Goal: Task Accomplishment & Management: Manage account settings

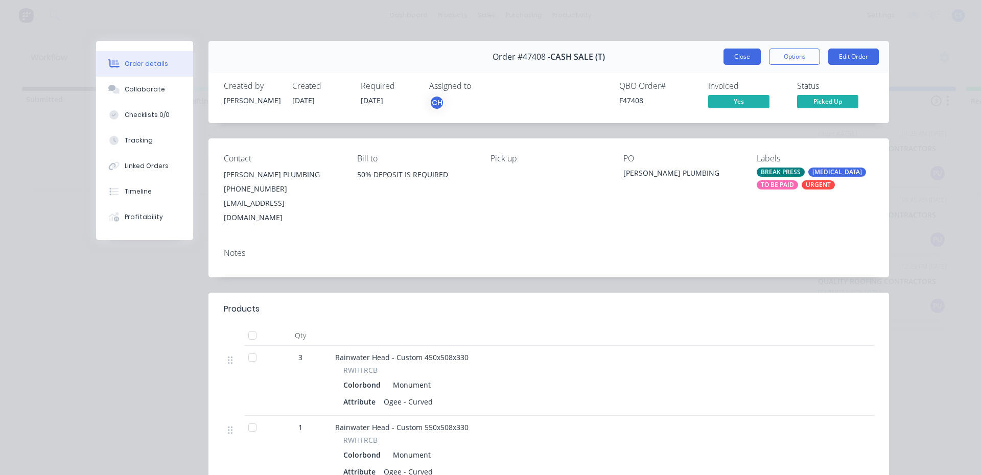
click at [731, 51] on button "Close" at bounding box center [741, 57] width 37 height 16
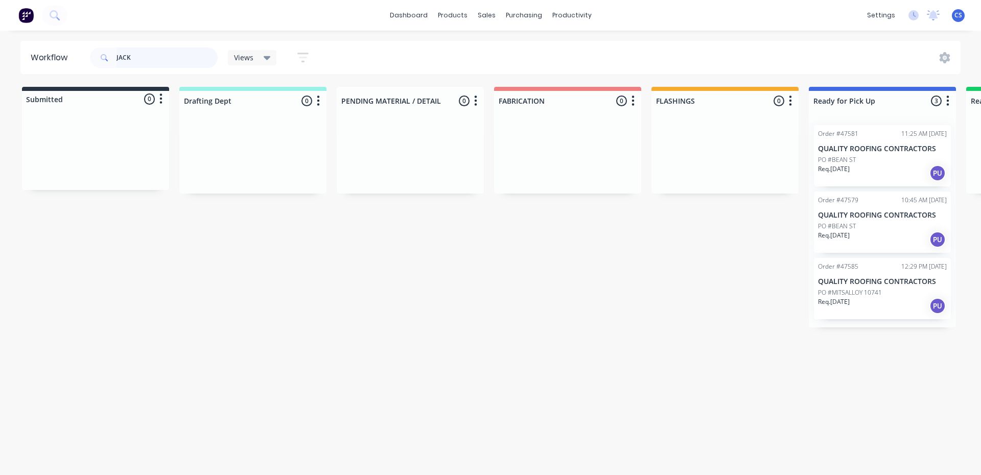
drag, startPoint x: 122, startPoint y: 53, endPoint x: 96, endPoint y: 53, distance: 25.5
click at [96, 53] on div "JACK" at bounding box center [154, 58] width 128 height 20
type input "[PERSON_NAME]"
click at [870, 165] on div "Req. [DATE] PU" at bounding box center [882, 173] width 129 height 17
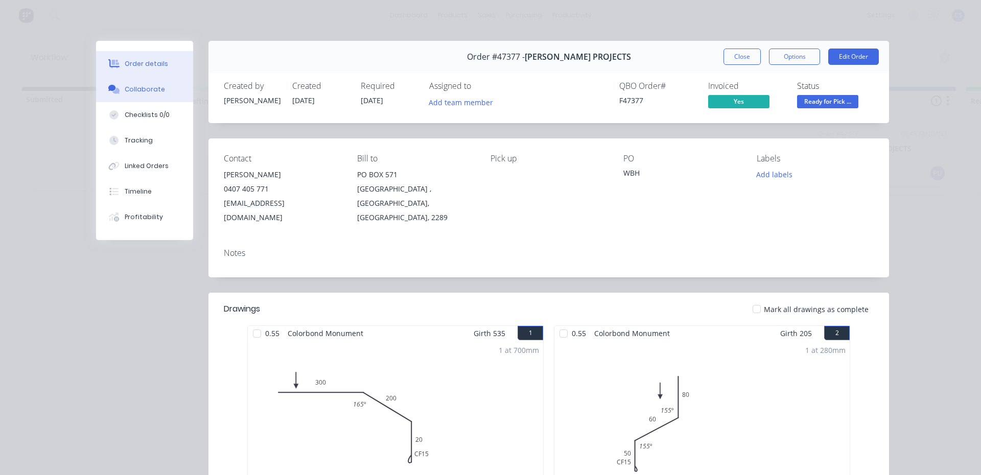
click at [138, 78] on button "Collaborate" at bounding box center [144, 90] width 97 height 26
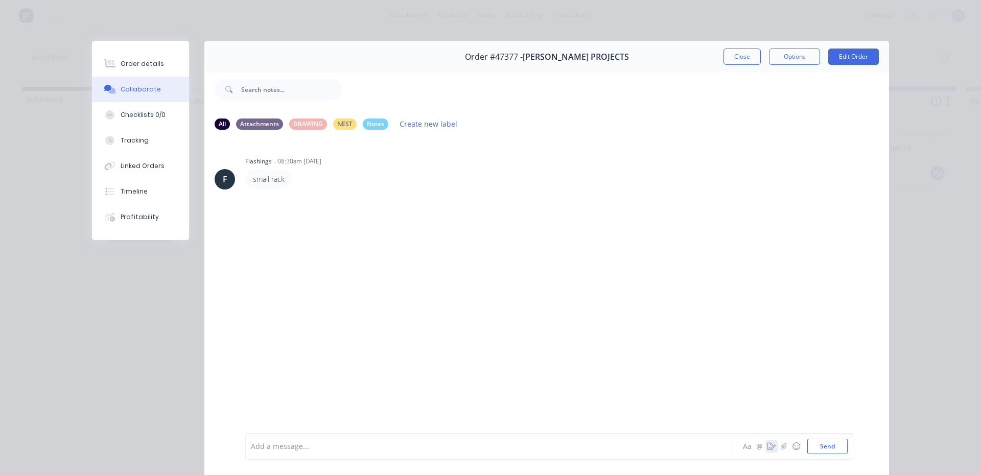
click at [768, 451] on button "button" at bounding box center [771, 446] width 12 height 12
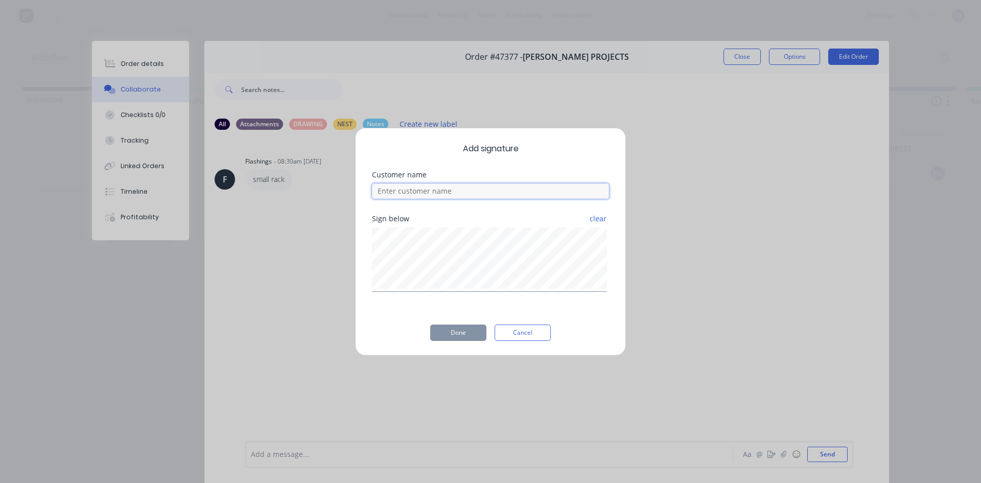
click at [475, 184] on input at bounding box center [490, 190] width 237 height 15
type input "[PERSON_NAME]"
click at [466, 331] on button "Done" at bounding box center [458, 332] width 56 height 16
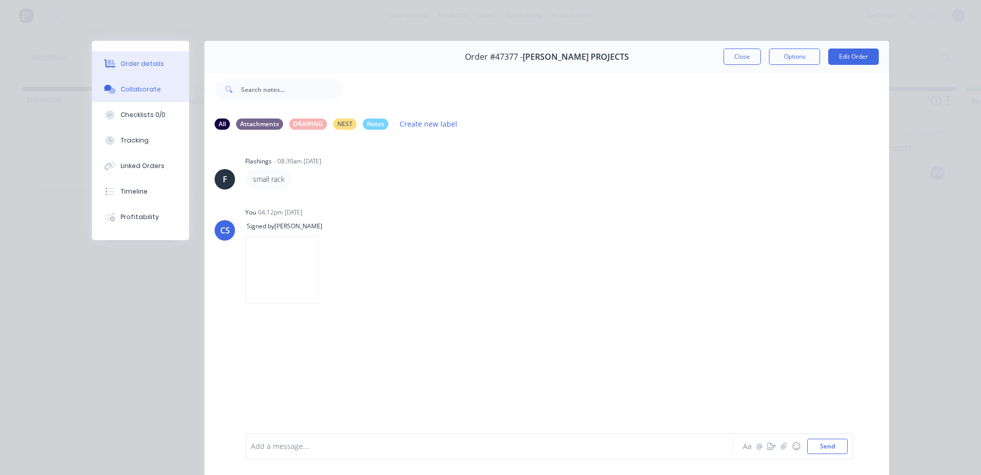
click at [124, 62] on div "Order details" at bounding box center [142, 63] width 43 height 9
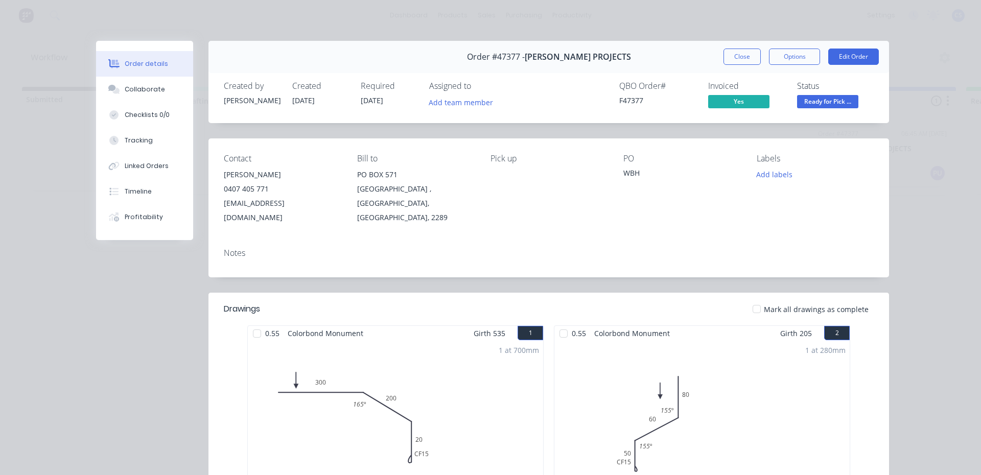
click at [814, 107] on span "Ready for Pick ..." at bounding box center [827, 101] width 61 height 13
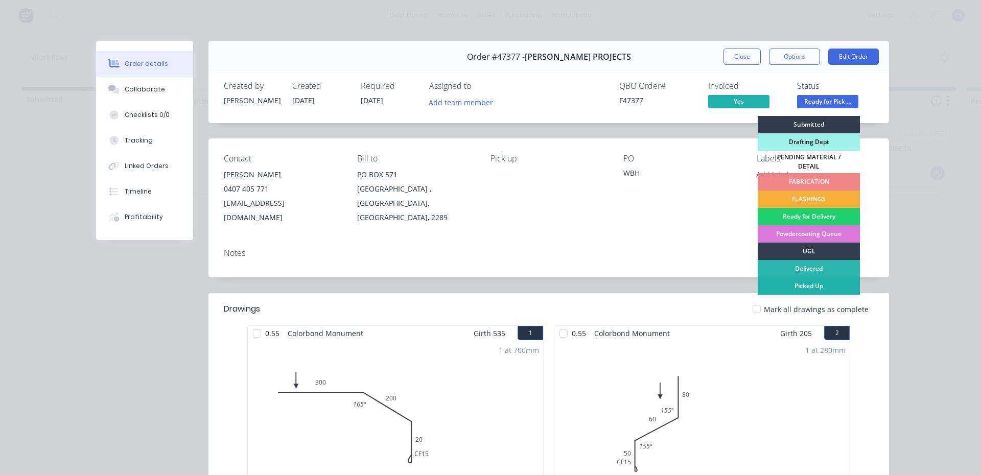
click at [807, 284] on div "Picked Up" at bounding box center [809, 285] width 102 height 17
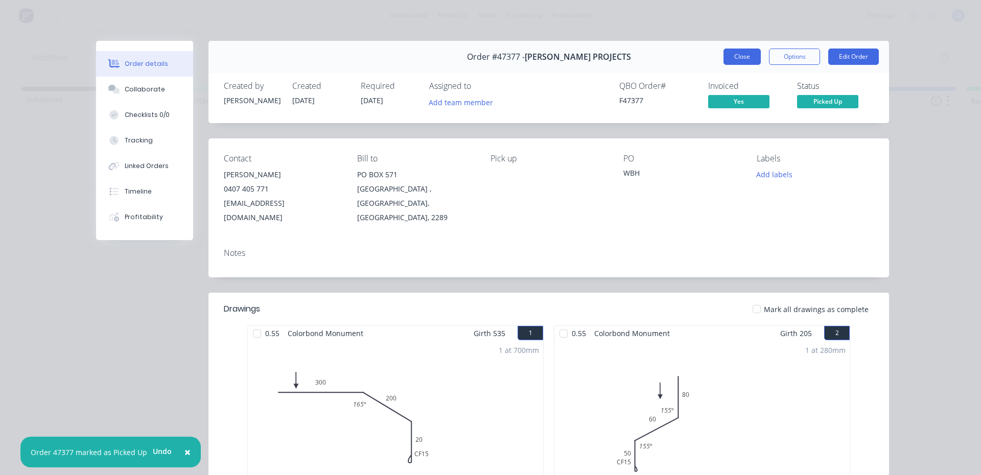
click at [733, 61] on button "Close" at bounding box center [741, 57] width 37 height 16
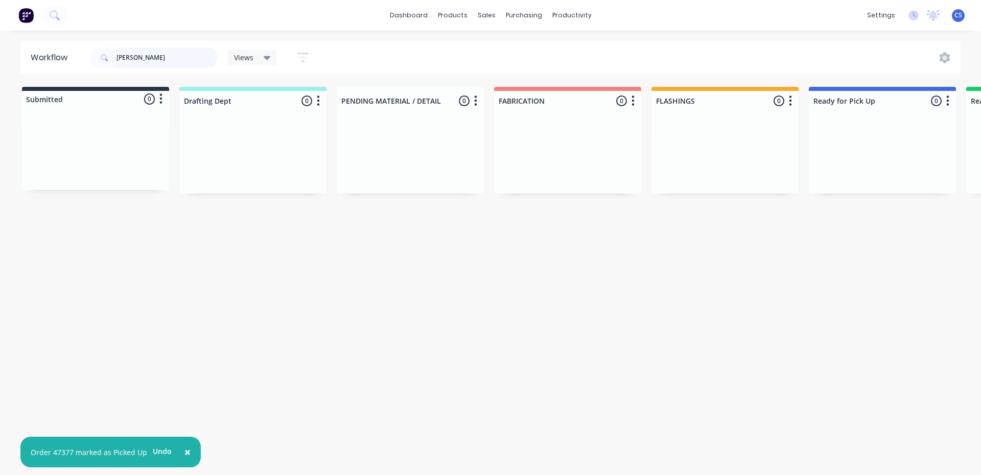
drag, startPoint x: 165, startPoint y: 54, endPoint x: 99, endPoint y: 62, distance: 66.4
click at [99, 62] on div "[PERSON_NAME]" at bounding box center [154, 58] width 128 height 20
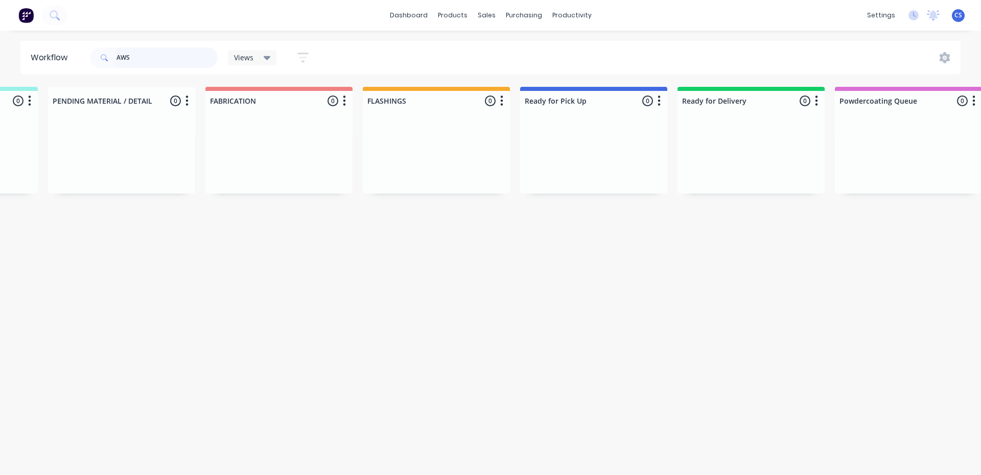
scroll to position [0, 227]
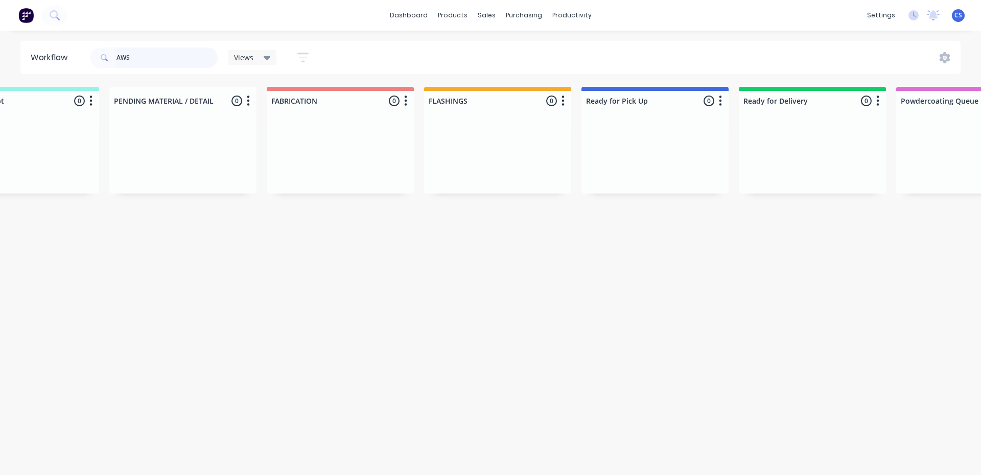
drag, startPoint x: 161, startPoint y: 53, endPoint x: 111, endPoint y: 56, distance: 49.7
click at [111, 56] on div "AWS" at bounding box center [154, 58] width 128 height 20
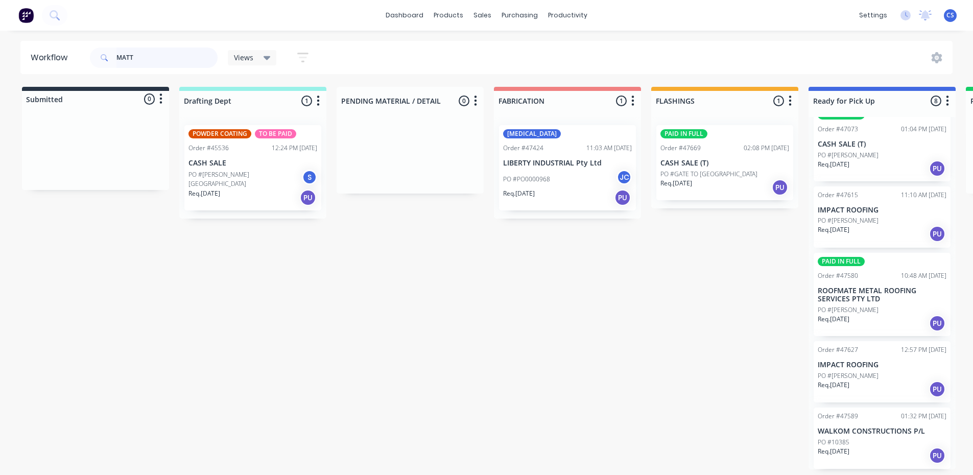
scroll to position [2, 0]
type input "MATT"
click at [868, 170] on div "Req. [DATE] PU" at bounding box center [882, 168] width 129 height 17
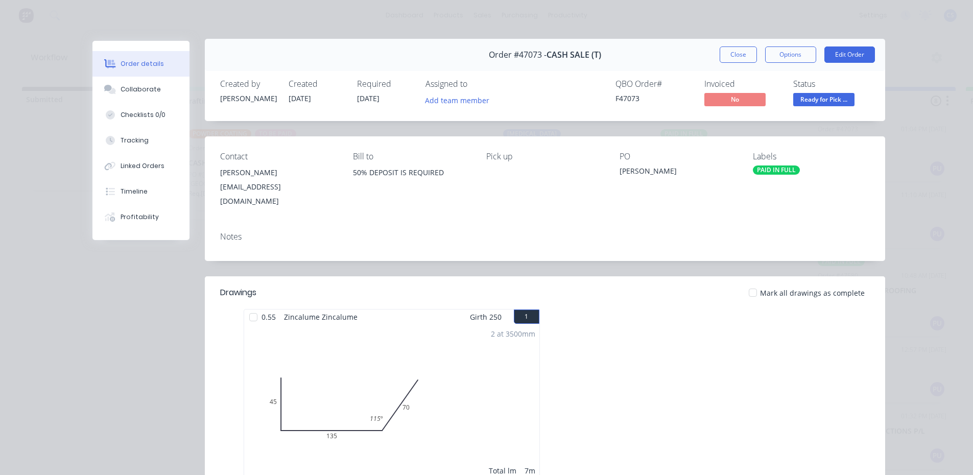
scroll to position [0, 0]
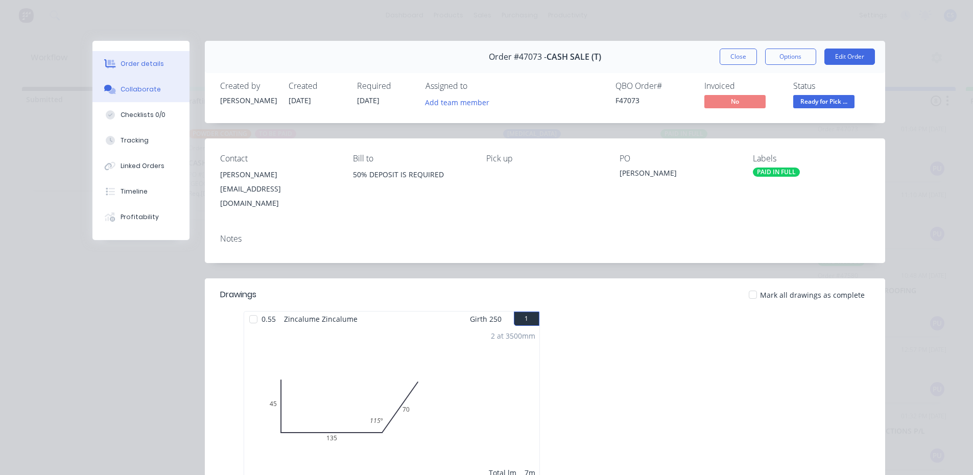
click at [113, 94] on button "Collaborate" at bounding box center [140, 90] width 97 height 26
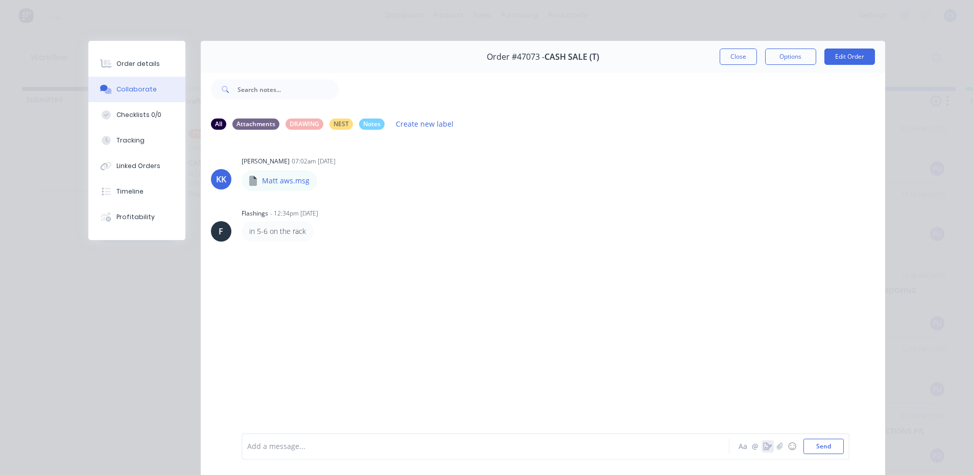
click at [765, 450] on icon "button" at bounding box center [768, 446] width 8 height 7
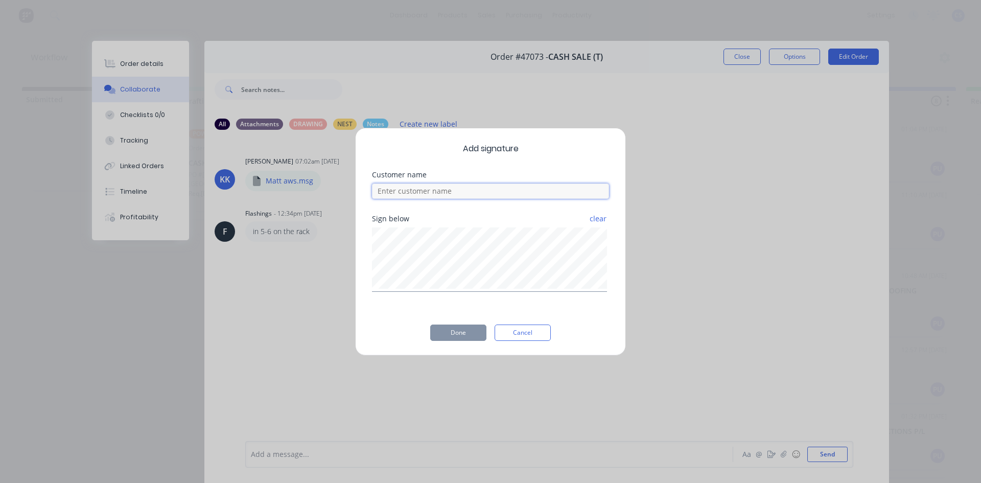
click at [503, 195] on input at bounding box center [490, 190] width 237 height 15
type input "MATT"
click at [478, 332] on button "Done" at bounding box center [458, 332] width 56 height 16
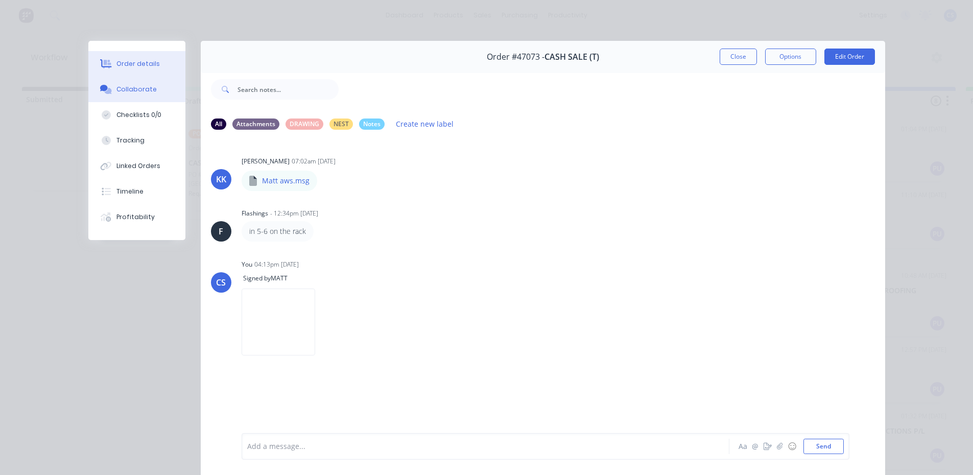
click at [156, 70] on button "Order details" at bounding box center [136, 64] width 97 height 26
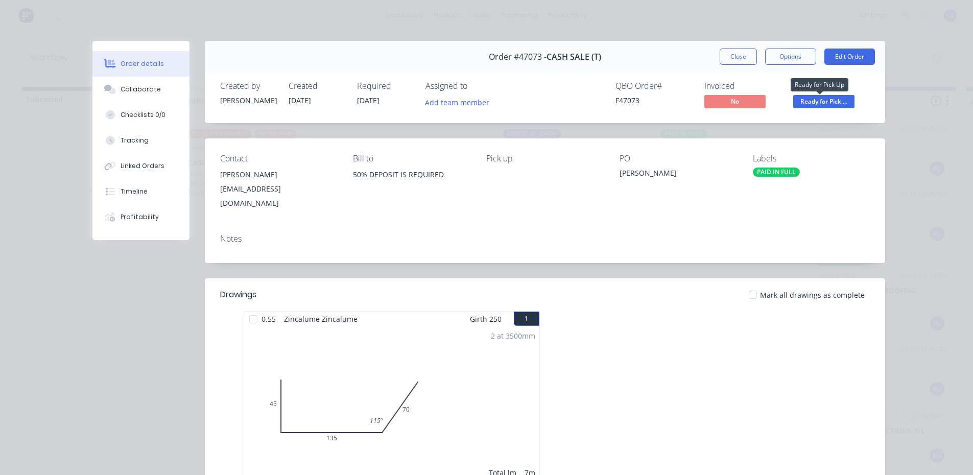
click at [831, 103] on span "Ready for Pick ..." at bounding box center [823, 101] width 61 height 13
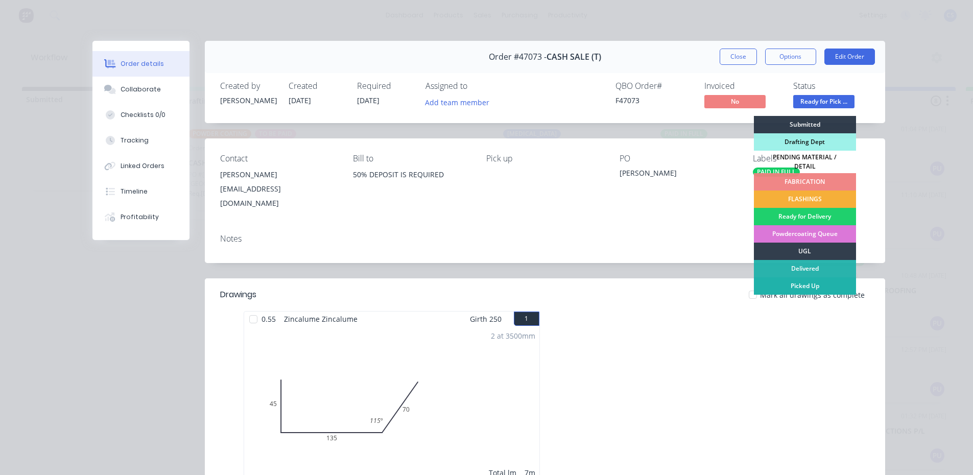
click at [794, 282] on div "Picked Up" at bounding box center [805, 285] width 102 height 17
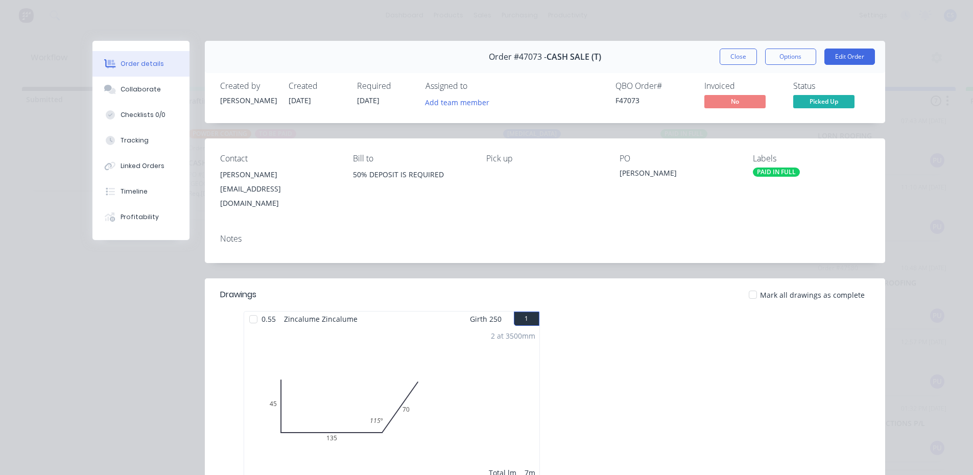
scroll to position [175, 0]
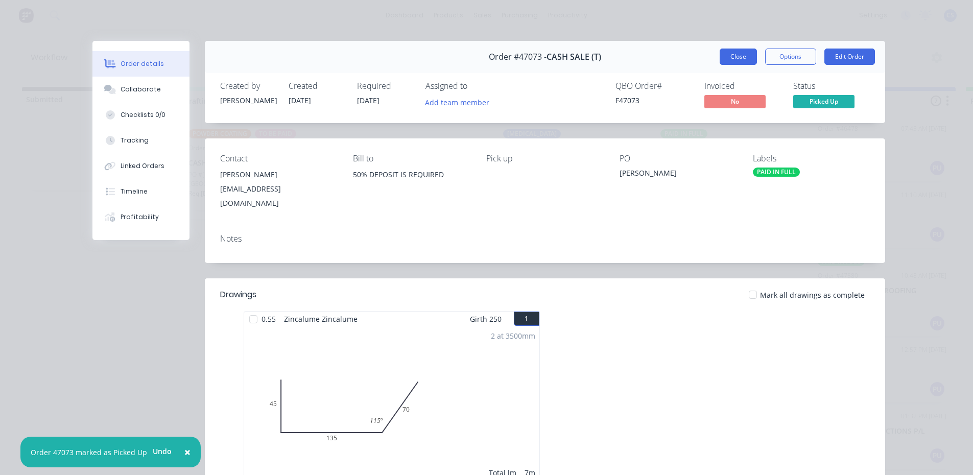
click at [737, 56] on button "Close" at bounding box center [738, 57] width 37 height 16
